Goal: Task Accomplishment & Management: Manage account settings

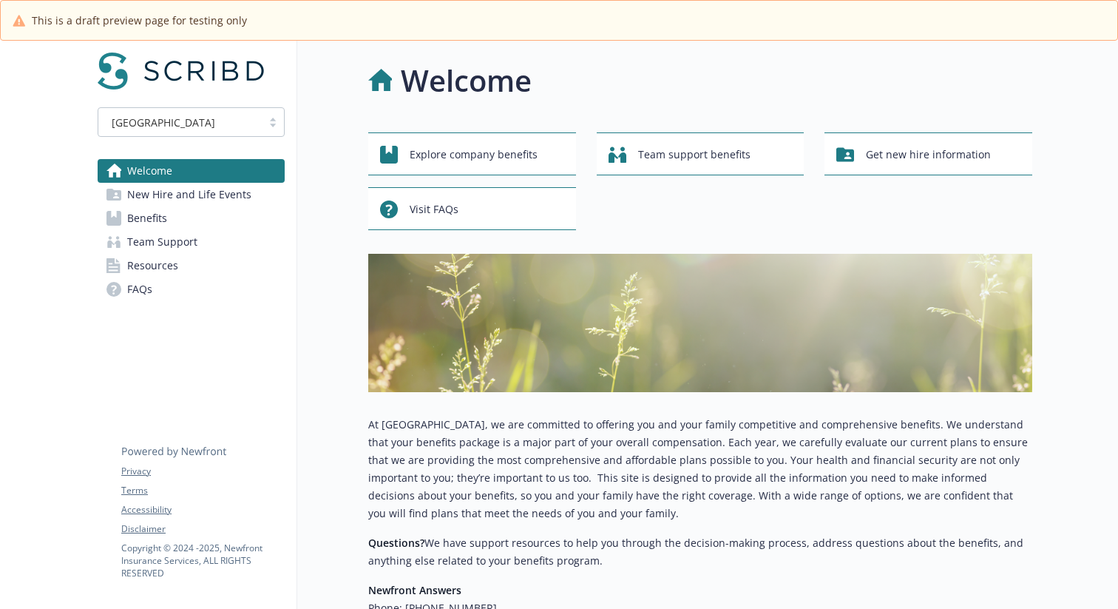
click at [209, 135] on div "[GEOGRAPHIC_DATA]" at bounding box center [191, 122] width 187 height 30
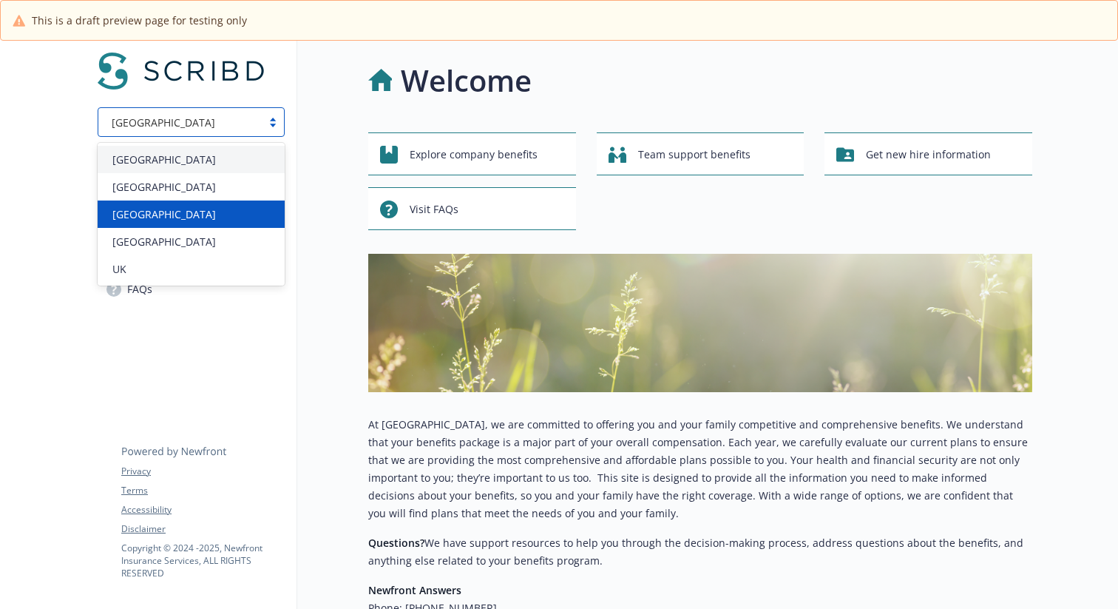
click at [158, 211] on div "Canada" at bounding box center [191, 214] width 169 height 16
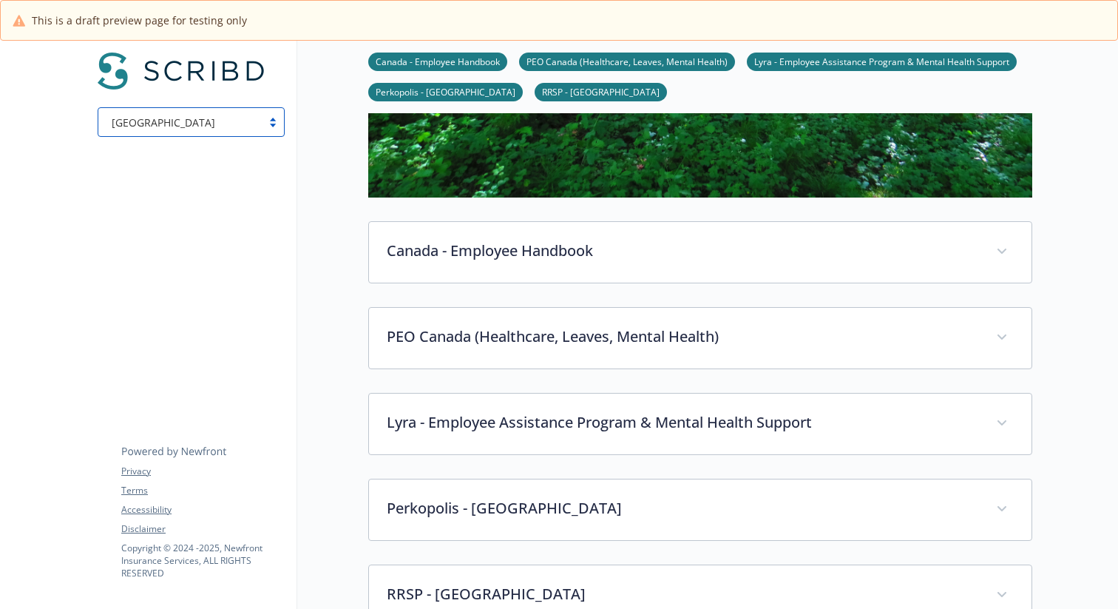
scroll to position [470, 0]
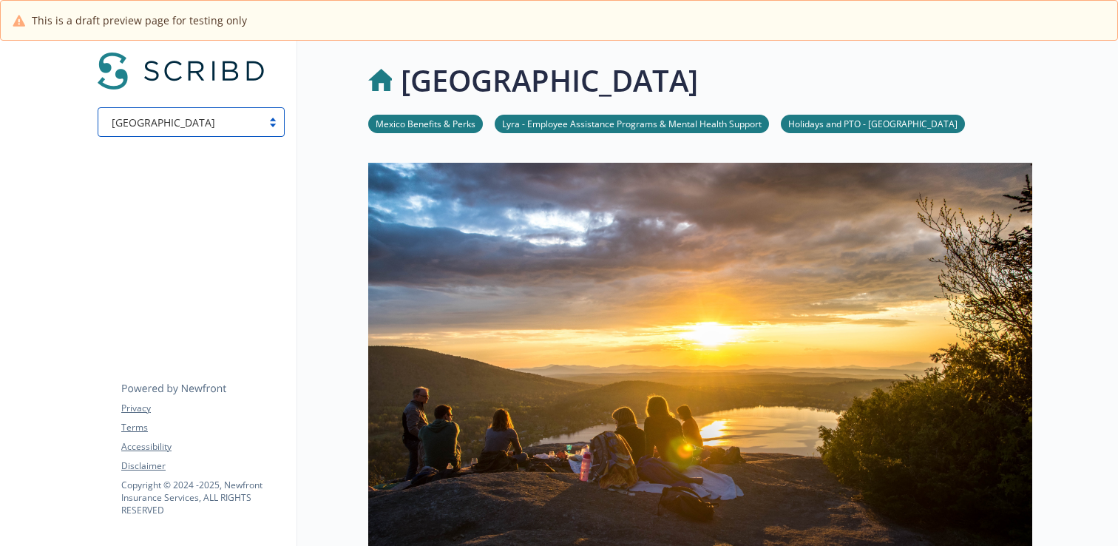
scroll to position [453, 0]
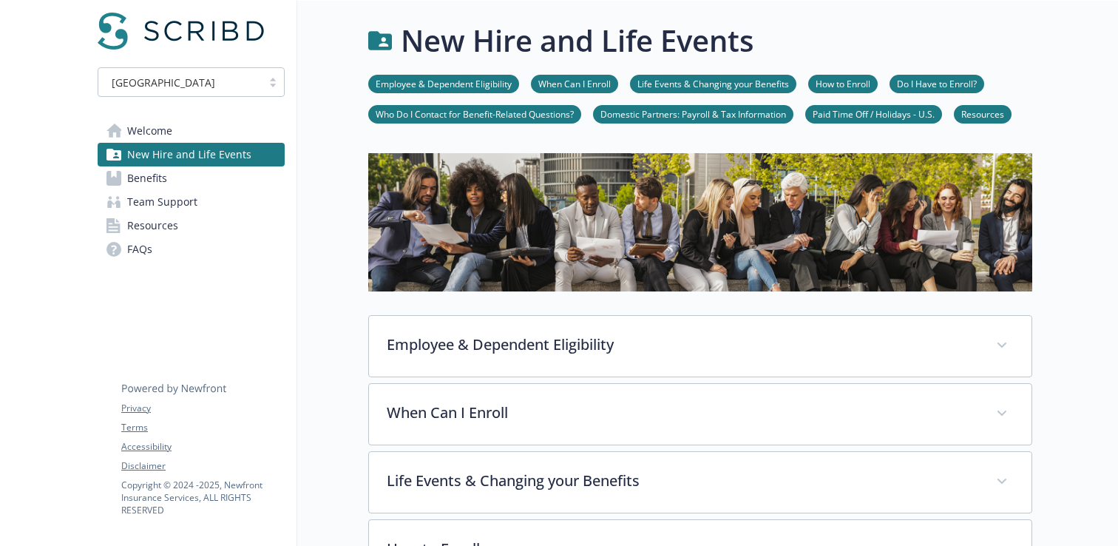
scroll to position [486, 0]
